Goal: Task Accomplishment & Management: Manage account settings

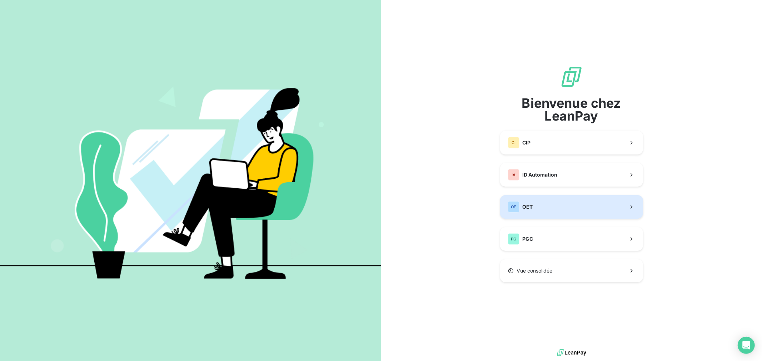
click at [547, 202] on button "OE OET" at bounding box center [571, 207] width 143 height 24
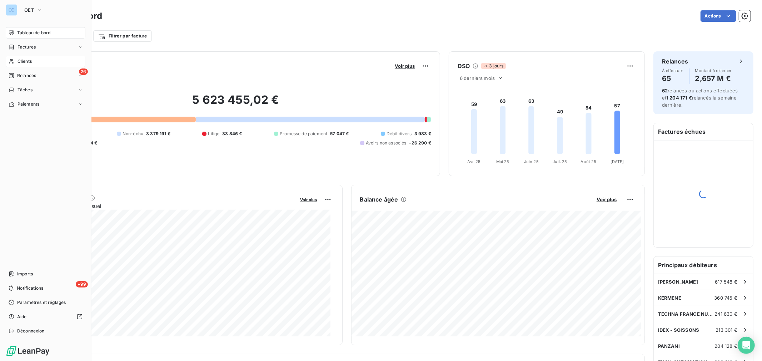
click at [25, 61] on span "Clients" at bounding box center [24, 61] width 14 height 6
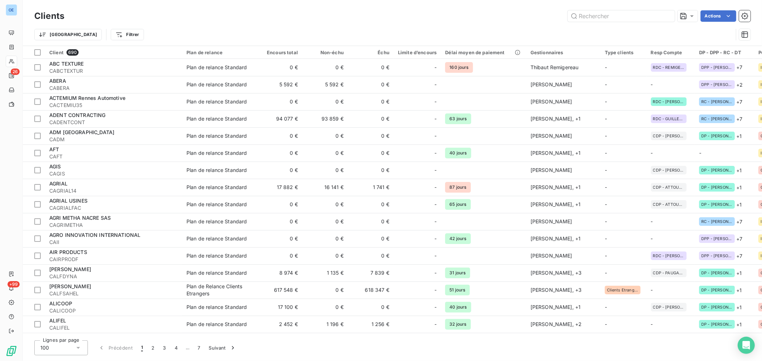
click at [596, 22] on div "Clients Actions" at bounding box center [392, 16] width 716 height 15
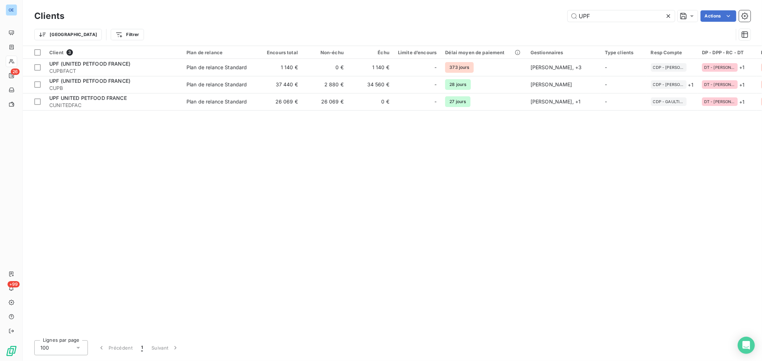
type input "UPF"
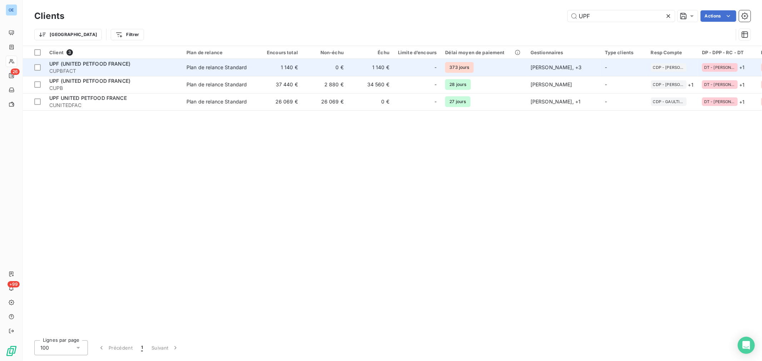
click at [353, 72] on td "1 140 €" at bounding box center [371, 67] width 46 height 17
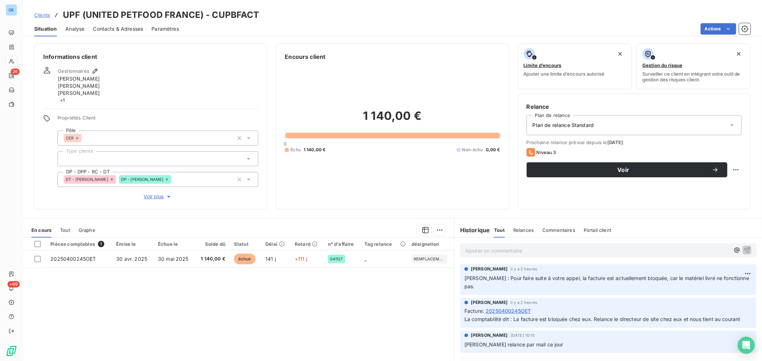
click at [480, 253] on p "Ajouter un commentaire ﻿" at bounding box center [597, 250] width 265 height 9
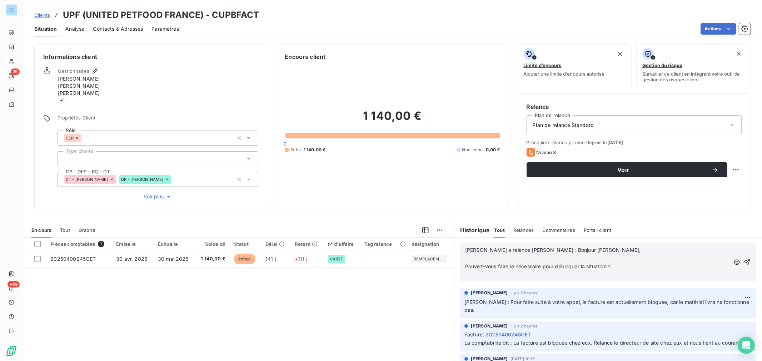
click at [743, 259] on icon "button" at bounding box center [746, 262] width 7 height 7
